Goal: Task Accomplishment & Management: Manage account settings

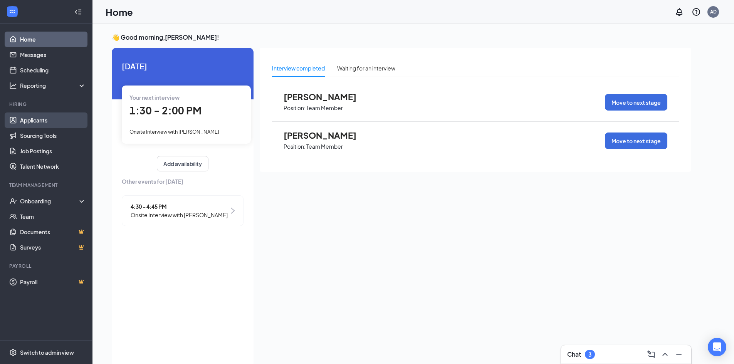
click at [44, 118] on link "Applicants" at bounding box center [53, 120] width 66 height 15
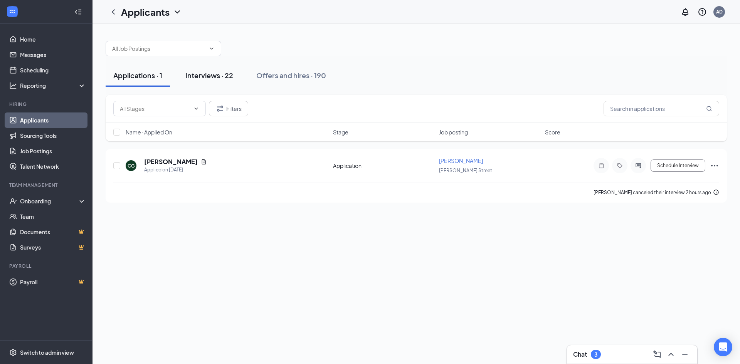
click at [209, 77] on div "Interviews · 22" at bounding box center [209, 76] width 48 height 10
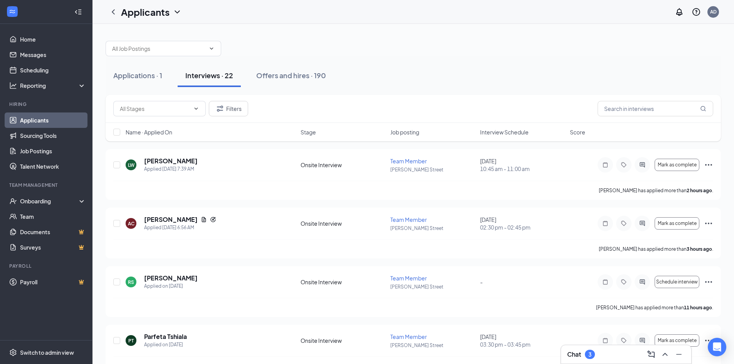
click at [490, 137] on div "Name · Applied On Stage Job posting Interview Schedule Score" at bounding box center [414, 132] width 616 height 19
click at [494, 133] on span "Interview Schedule" at bounding box center [504, 132] width 49 height 8
click at [678, 214] on div "NS [PERSON_NAME] Applied on [DATE] Onsite Interview Team Member [PERSON_NAME] S…" at bounding box center [414, 233] width 616 height 51
click at [677, 224] on span "Mark as complete" at bounding box center [677, 223] width 39 height 5
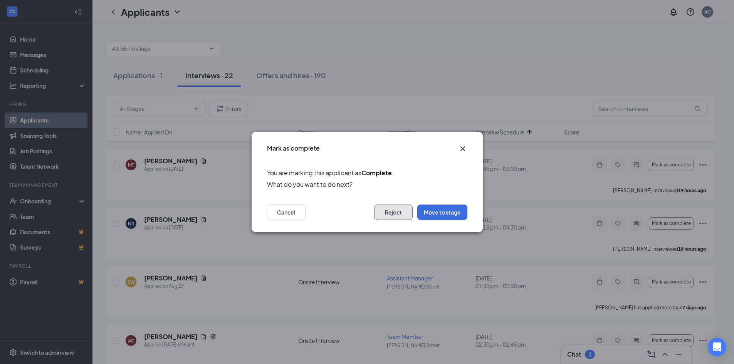
click at [401, 216] on button "Reject" at bounding box center [393, 212] width 39 height 15
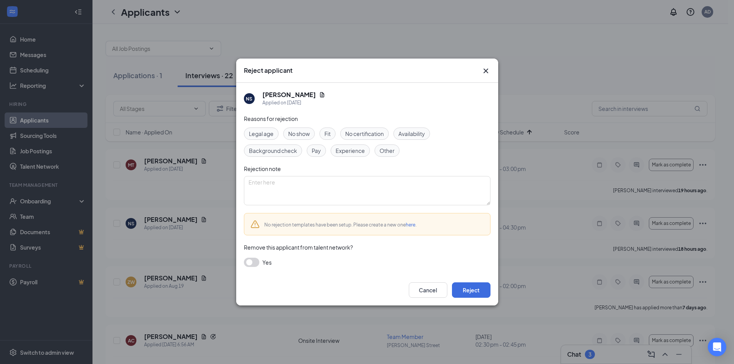
click at [295, 134] on span "No show" at bounding box center [299, 134] width 22 height 8
click at [487, 295] on button "Reject" at bounding box center [471, 290] width 39 height 15
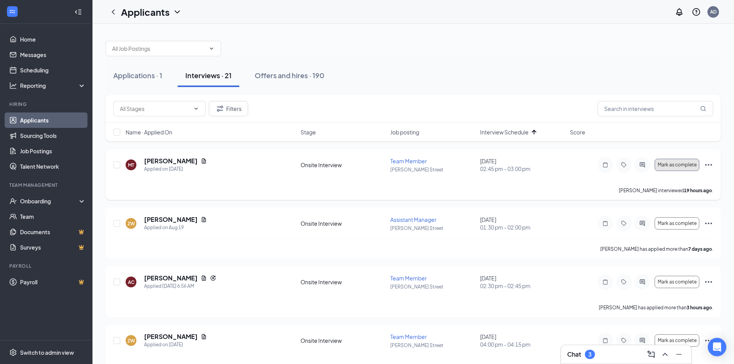
click at [675, 164] on span "Mark as complete" at bounding box center [677, 164] width 39 height 5
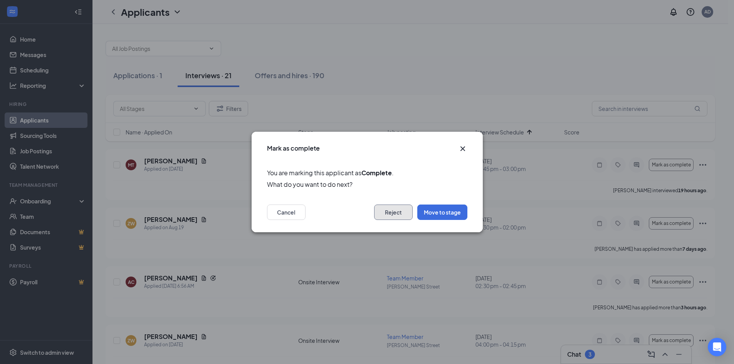
click at [392, 214] on button "Reject" at bounding box center [393, 212] width 39 height 15
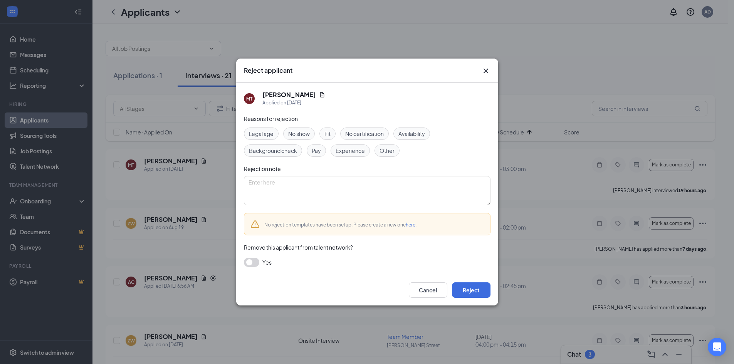
click at [416, 135] on span "Availability" at bounding box center [412, 134] width 27 height 8
click at [383, 153] on span "Other" at bounding box center [387, 151] width 15 height 8
click at [314, 152] on span "Pay" at bounding box center [316, 151] width 9 height 8
click at [465, 291] on button "Reject" at bounding box center [471, 290] width 39 height 15
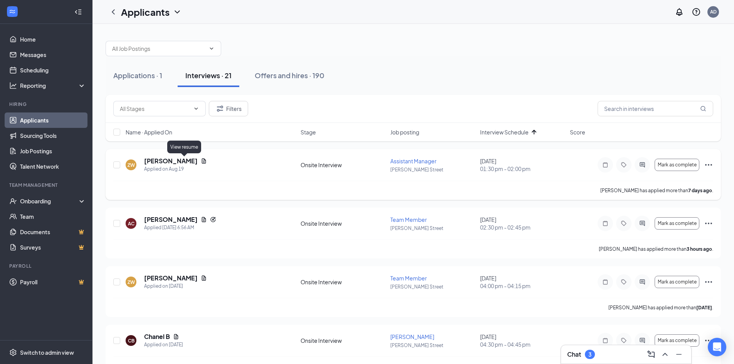
click at [201, 161] on icon "Document" at bounding box center [204, 161] width 6 height 6
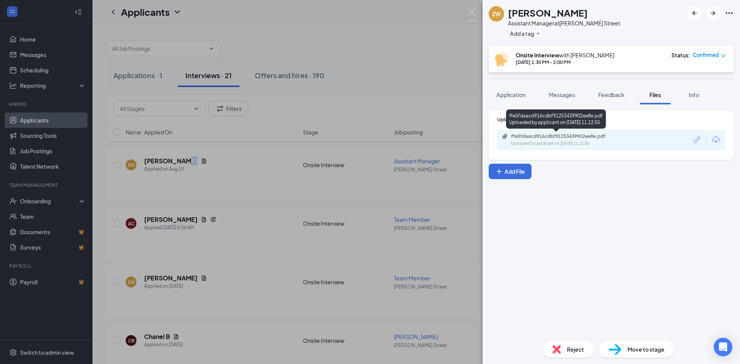
click at [555, 147] on div "Uploaded by applicant on [DATE] 11:12:55" at bounding box center [569, 144] width 116 height 6
click at [472, 11] on img at bounding box center [472, 15] width 10 height 15
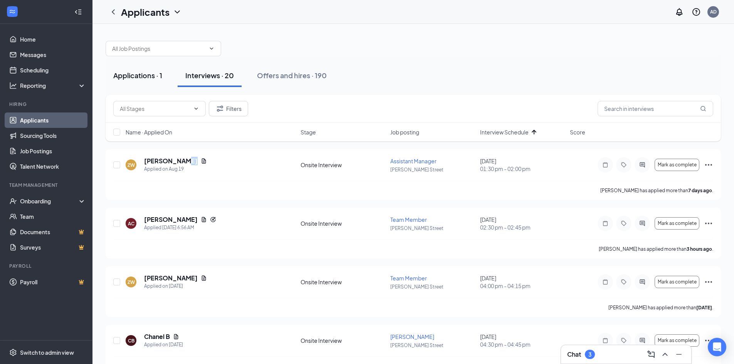
click at [150, 76] on div "Applications · 1" at bounding box center [137, 76] width 49 height 10
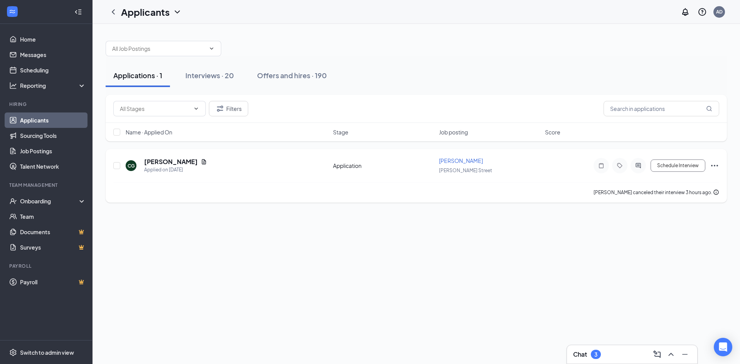
click at [710, 165] on icon "Ellipses" at bounding box center [714, 165] width 9 height 9
click at [652, 276] on p "Reject" at bounding box center [680, 277] width 66 height 8
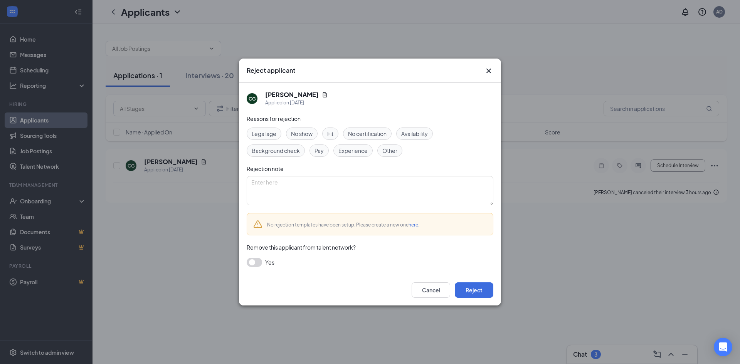
click at [254, 266] on button "button" at bounding box center [254, 262] width 15 height 9
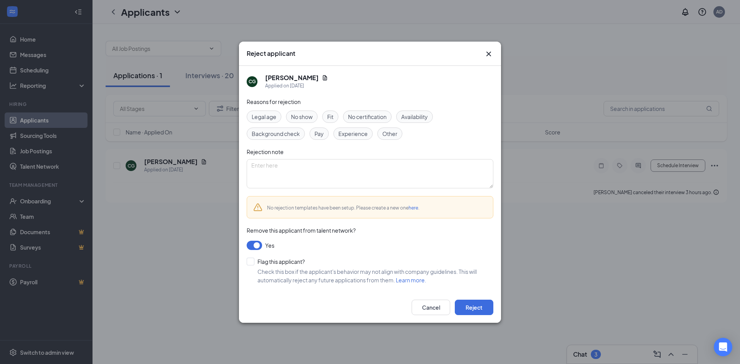
click at [417, 120] on span "Availability" at bounding box center [414, 117] width 27 height 8
click at [405, 118] on span "Availability" at bounding box center [414, 117] width 27 height 8
click at [315, 114] on div "No show" at bounding box center [302, 117] width 32 height 12
drag, startPoint x: 470, startPoint y: 314, endPoint x: 474, endPoint y: 303, distance: 11.5
click at [470, 314] on button "Reject" at bounding box center [474, 307] width 39 height 15
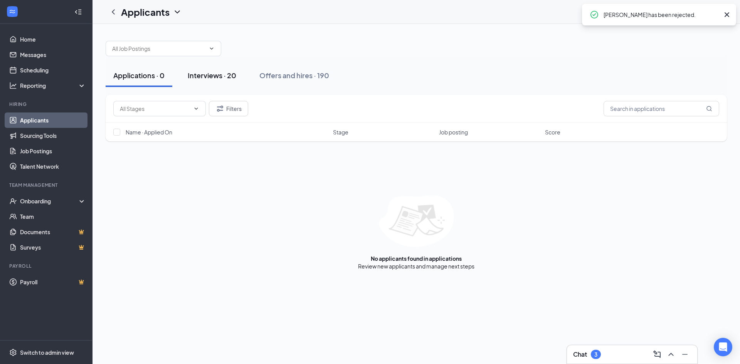
click at [204, 77] on div "Interviews · 20" at bounding box center [212, 76] width 49 height 10
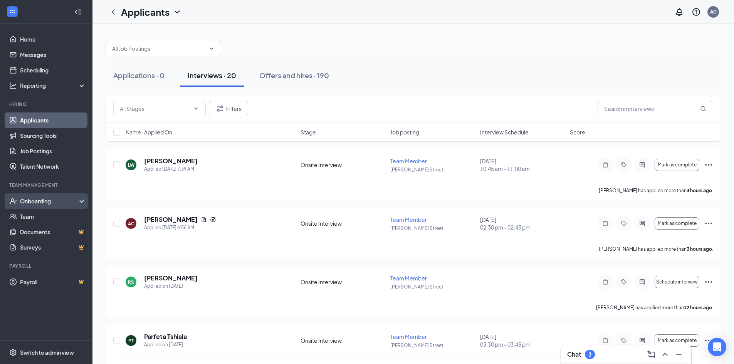
click at [28, 205] on div "Onboarding" at bounding box center [49, 201] width 59 height 8
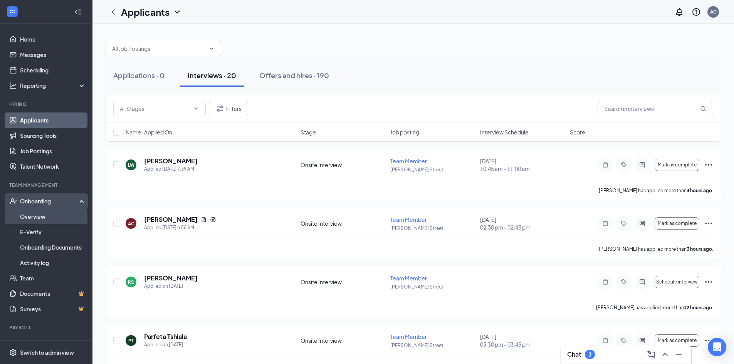
click at [27, 221] on link "Overview" at bounding box center [53, 216] width 66 height 15
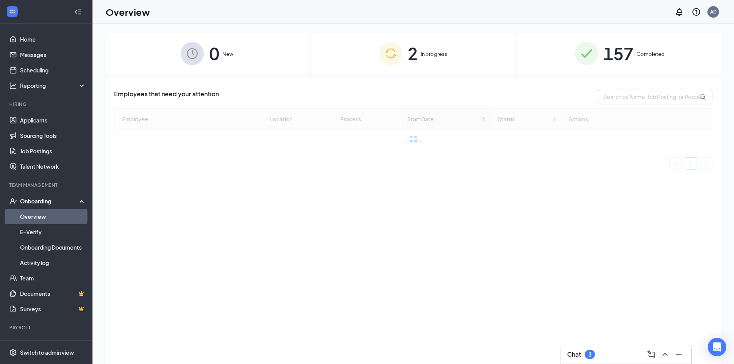
click at [402, 49] on img at bounding box center [390, 53] width 23 height 23
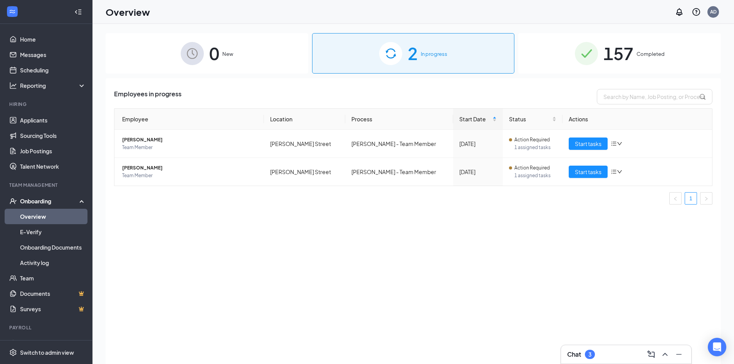
click at [600, 45] on div "157 Completed" at bounding box center [620, 53] width 203 height 40
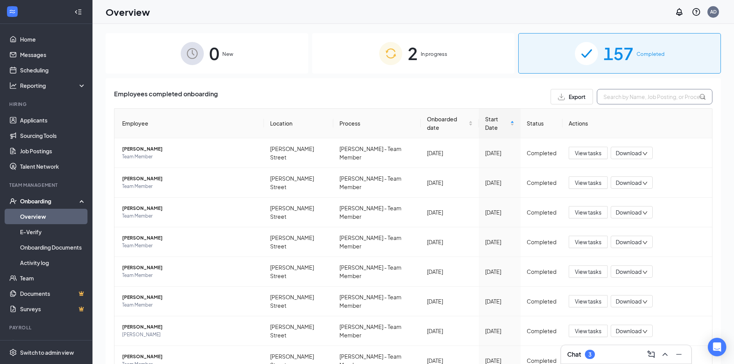
click at [627, 96] on input "text" at bounding box center [655, 96] width 116 height 15
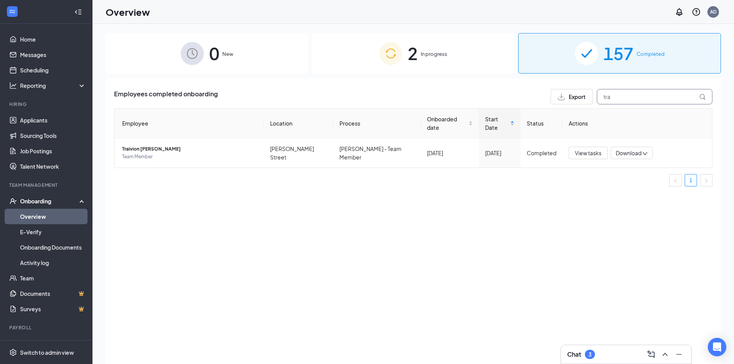
type input "tra"
click at [148, 145] on span "Traivion [PERSON_NAME]" at bounding box center [190, 149] width 136 height 8
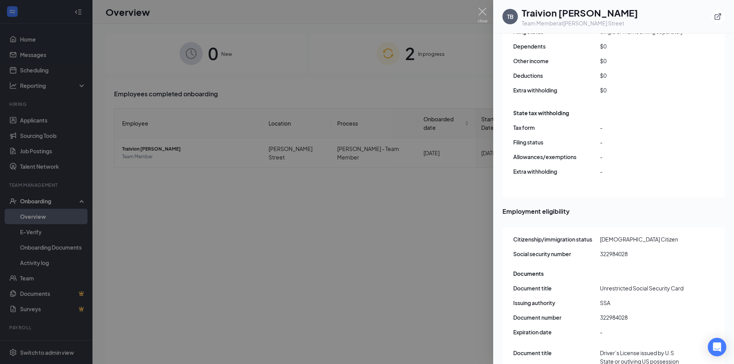
scroll to position [887, 0]
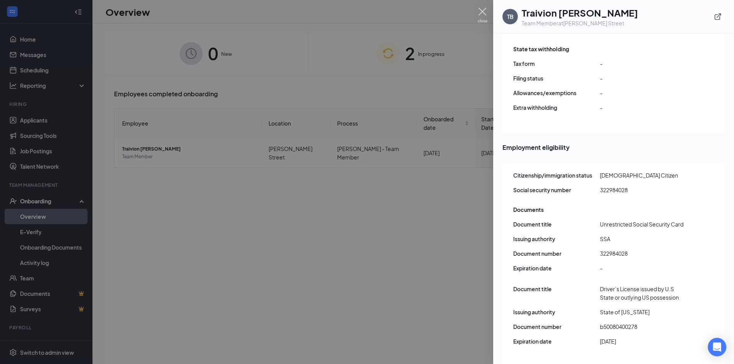
click at [485, 9] on img at bounding box center [483, 15] width 10 height 15
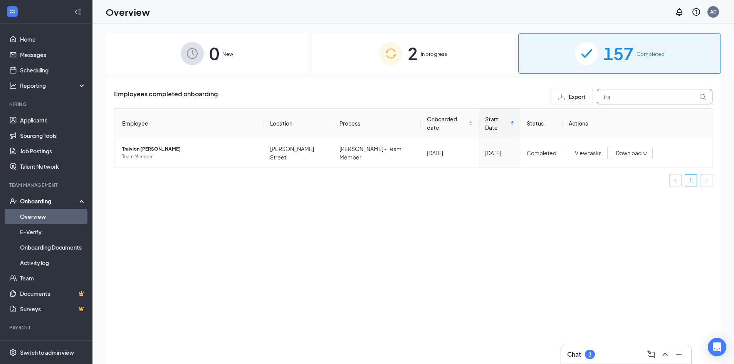
drag, startPoint x: 618, startPoint y: 96, endPoint x: 579, endPoint y: 99, distance: 38.3
click at [579, 99] on div "Export tra" at bounding box center [632, 96] width 162 height 15
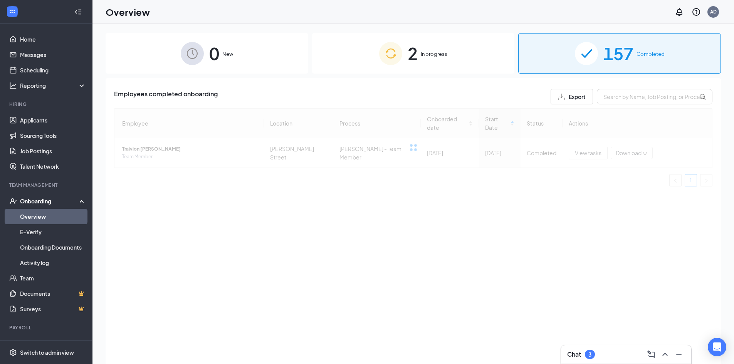
click at [409, 56] on span "2" at bounding box center [413, 53] width 10 height 27
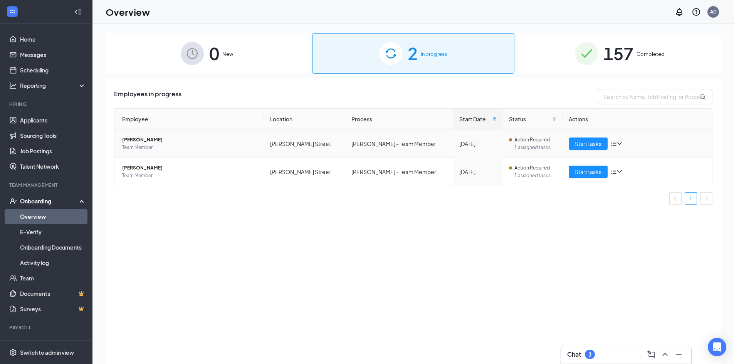
click at [160, 139] on span "[PERSON_NAME]" at bounding box center [190, 140] width 136 height 8
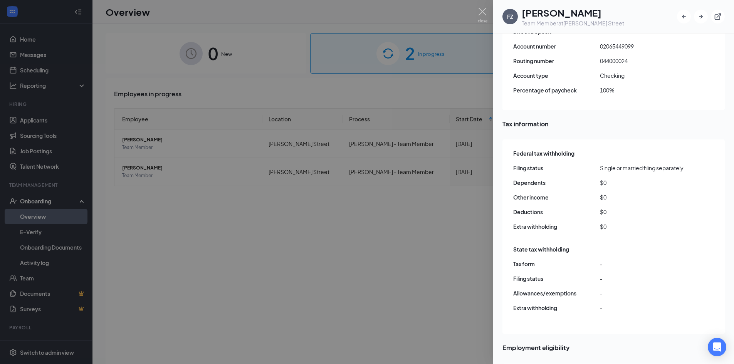
scroll to position [686, 0]
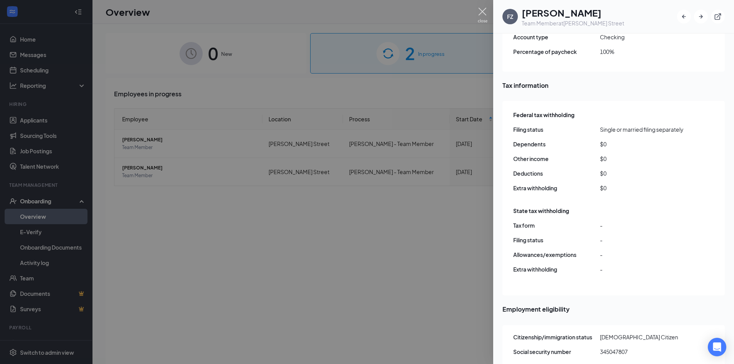
click at [484, 13] on img at bounding box center [483, 15] width 10 height 15
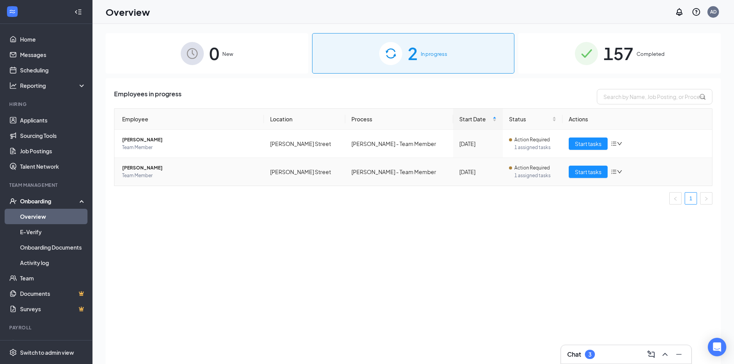
click at [160, 164] on td "[PERSON_NAME] Team Member" at bounding box center [190, 172] width 150 height 28
click at [153, 165] on span "[PERSON_NAME]" at bounding box center [190, 168] width 136 height 8
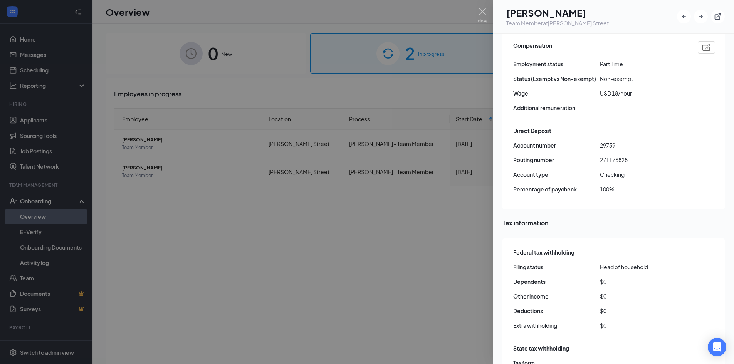
scroll to position [686, 0]
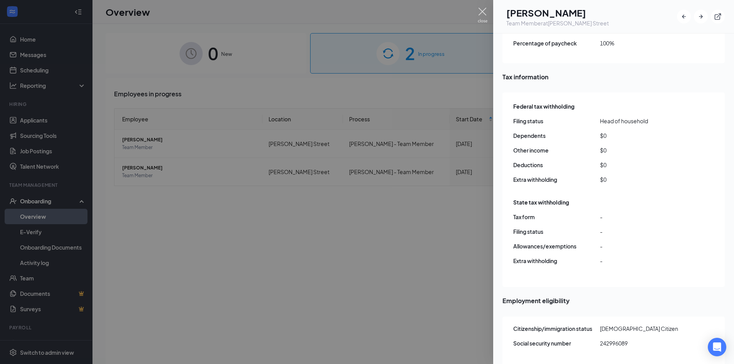
click at [483, 13] on img at bounding box center [483, 15] width 10 height 15
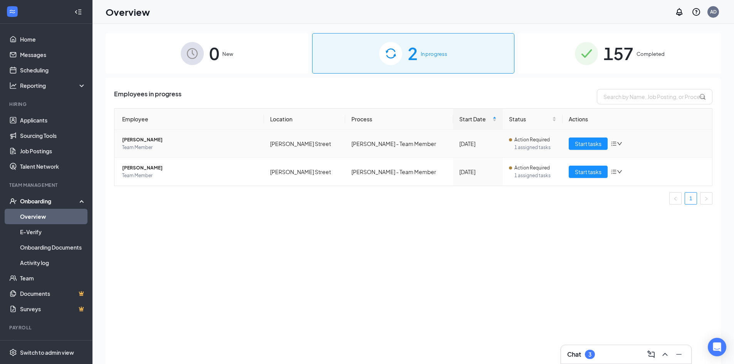
click at [155, 136] on td "[PERSON_NAME] Team Member" at bounding box center [190, 144] width 150 height 28
click at [152, 137] on span "[PERSON_NAME]" at bounding box center [190, 140] width 136 height 8
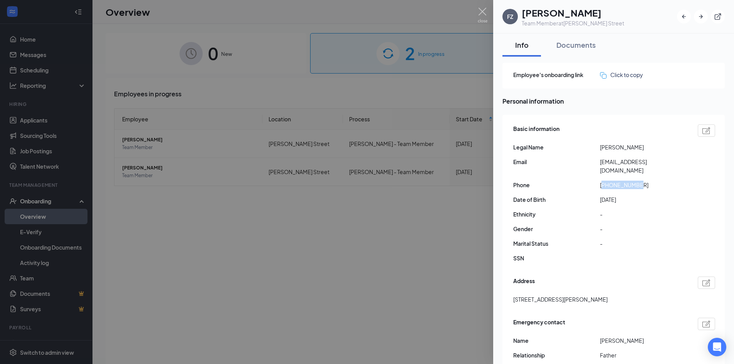
drag, startPoint x: 640, startPoint y: 176, endPoint x: 604, endPoint y: 180, distance: 36.9
click at [604, 181] on span "[PHONE_NUMBER]" at bounding box center [643, 185] width 87 height 8
copy span "17734708105"
drag, startPoint x: 668, startPoint y: 163, endPoint x: 600, endPoint y: 166, distance: 67.9
click at [600, 166] on span "[EMAIL_ADDRESS][DOMAIN_NAME]" at bounding box center [643, 166] width 87 height 17
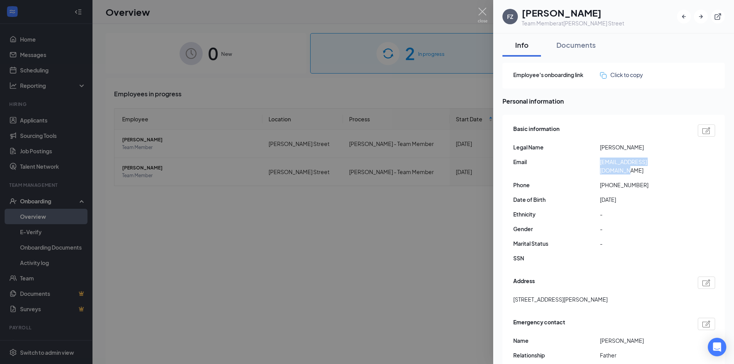
copy span "[EMAIL_ADDRESS][DOMAIN_NAME]"
click at [489, 16] on div at bounding box center [367, 182] width 734 height 364
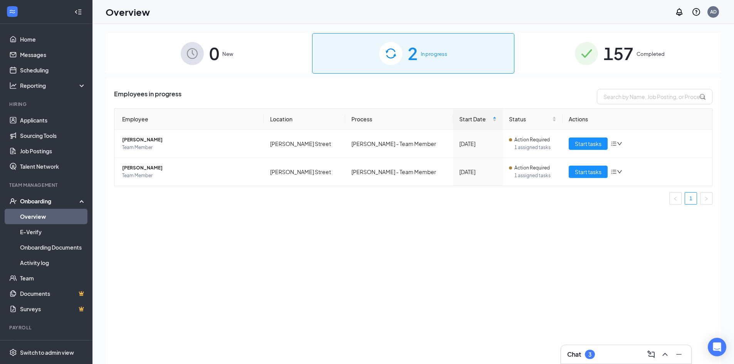
click at [612, 51] on span "157" at bounding box center [619, 53] width 30 height 27
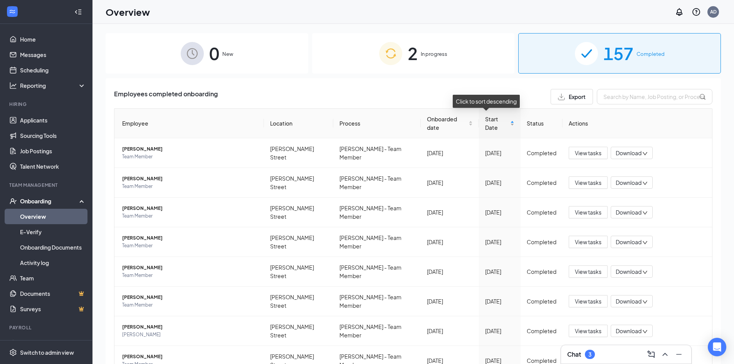
click at [499, 119] on span "Start Date" at bounding box center [497, 123] width 24 height 17
click at [144, 145] on span "Traivion [PERSON_NAME]" at bounding box center [190, 149] width 136 height 8
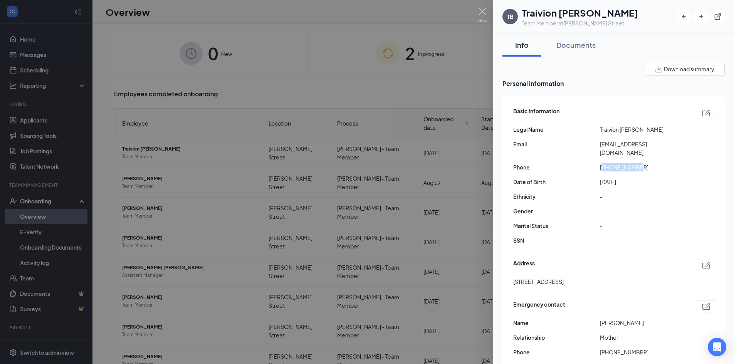
drag, startPoint x: 640, startPoint y: 159, endPoint x: 604, endPoint y: 160, distance: 36.6
click at [604, 163] on span "[PHONE_NUMBER]" at bounding box center [643, 167] width 87 height 8
copy span "17739372102"
drag, startPoint x: 674, startPoint y: 146, endPoint x: 596, endPoint y: 146, distance: 77.1
click at [596, 146] on div "Email [EMAIL_ADDRESS][DOMAIN_NAME]" at bounding box center [615, 148] width 202 height 17
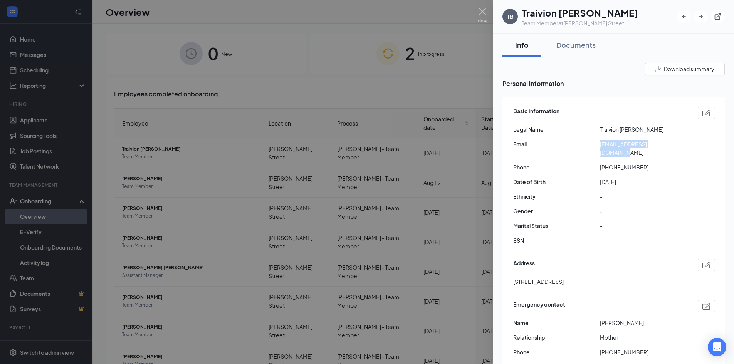
copy div "[EMAIL_ADDRESS][DOMAIN_NAME]"
click at [489, 16] on div at bounding box center [367, 182] width 734 height 364
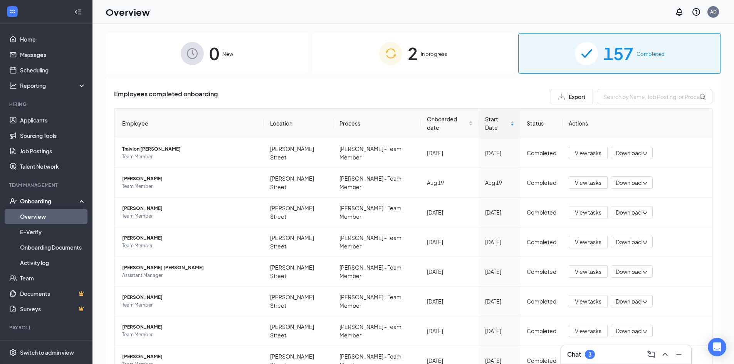
click at [485, 15] on div "Overview AD" at bounding box center [414, 12] width 642 height 24
click at [440, 46] on div "2 In progress" at bounding box center [413, 53] width 203 height 40
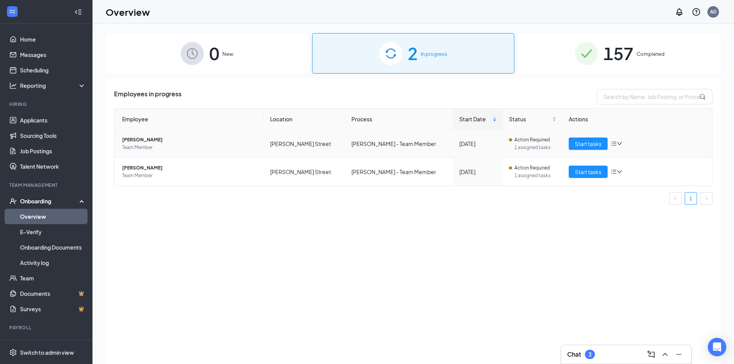
click at [154, 141] on span "[PERSON_NAME]" at bounding box center [190, 140] width 136 height 8
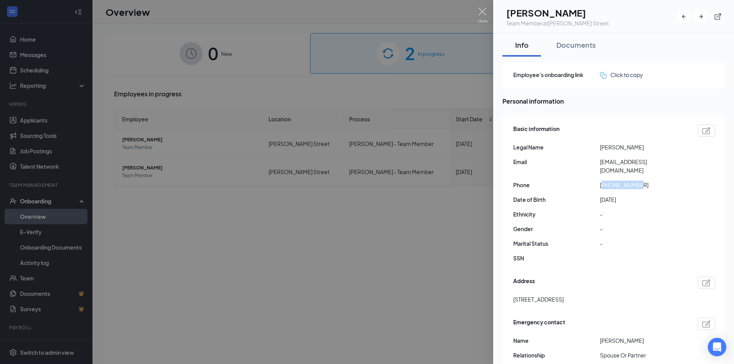
drag, startPoint x: 640, startPoint y: 175, endPoint x: 603, endPoint y: 180, distance: 37.7
click at [603, 181] on span "[PHONE_NUMBER]" at bounding box center [643, 185] width 87 height 8
copy span "12175307130"
drag, startPoint x: 684, startPoint y: 163, endPoint x: 598, endPoint y: 167, distance: 86.1
click at [598, 167] on div "Basic information Legal Name [PERSON_NAME] Email [EMAIL_ADDRESS][DOMAIN_NAME] P…" at bounding box center [615, 196] width 202 height 146
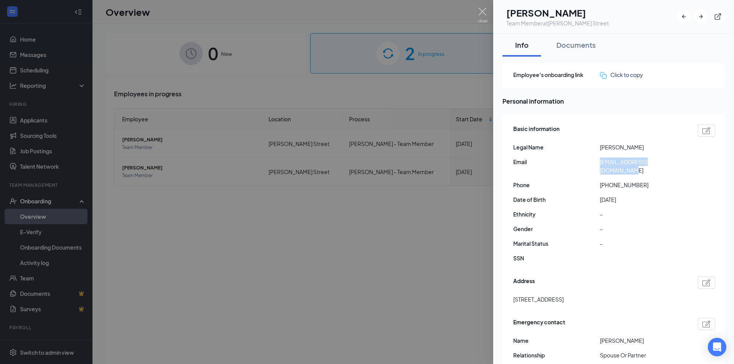
copy div "[EMAIL_ADDRESS][DOMAIN_NAME]"
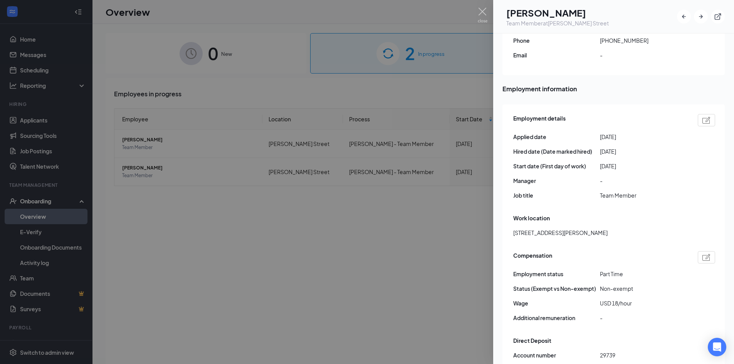
scroll to position [347, 0]
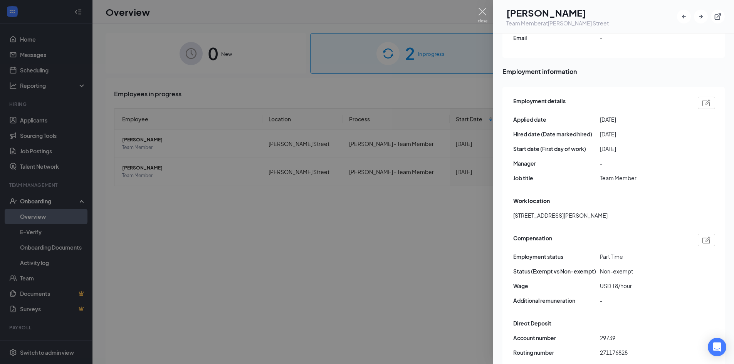
click at [482, 10] on img at bounding box center [483, 15] width 10 height 15
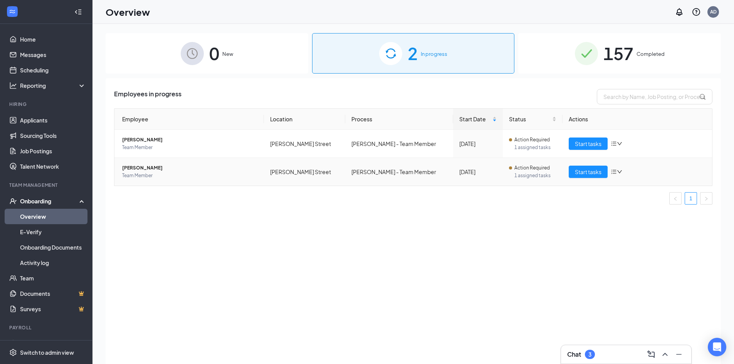
click at [149, 173] on span "Team Member" at bounding box center [190, 176] width 136 height 8
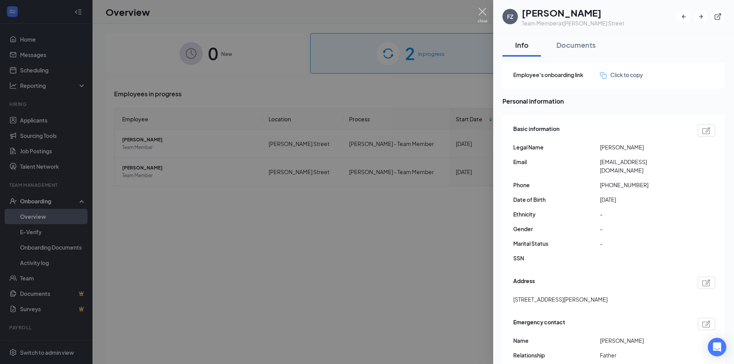
click at [485, 12] on img at bounding box center [483, 15] width 10 height 15
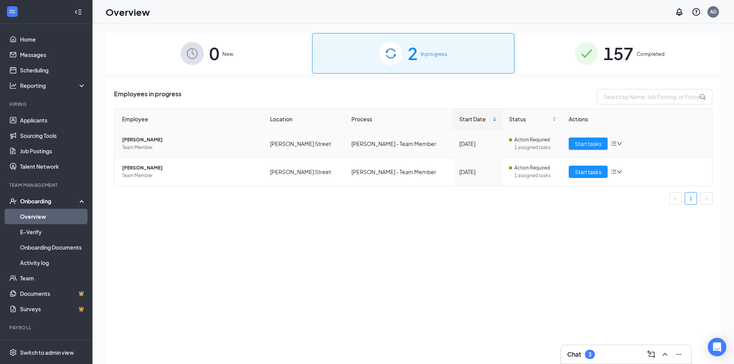
click at [133, 140] on span "[PERSON_NAME]" at bounding box center [190, 140] width 136 height 8
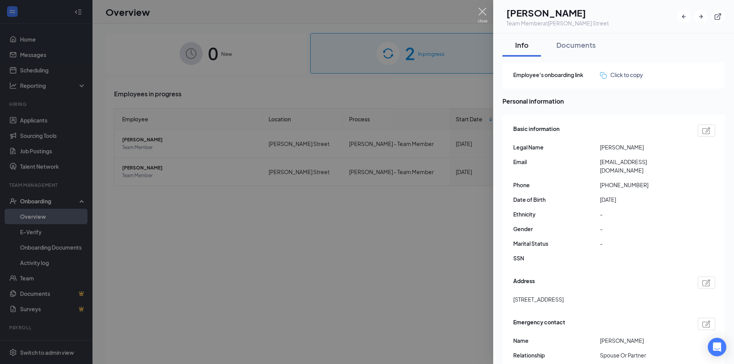
click at [483, 11] on img at bounding box center [483, 15] width 10 height 15
